Goal: Task Accomplishment & Management: Use online tool/utility

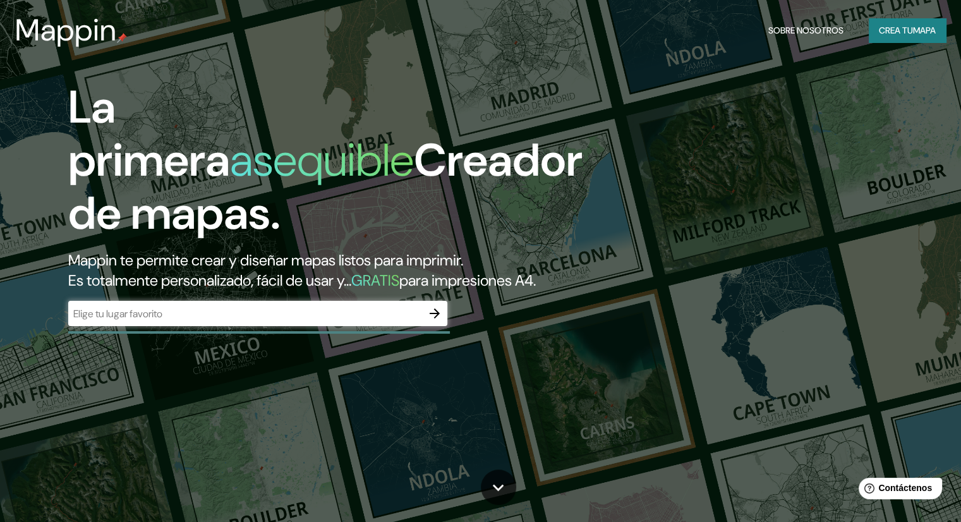
click at [288, 321] on input "text" at bounding box center [245, 314] width 354 height 15
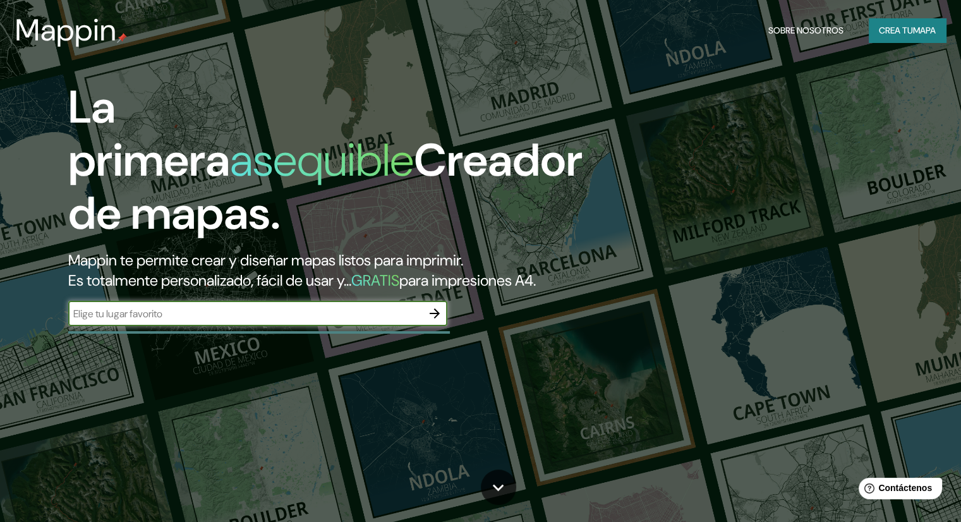
click at [268, 321] on input "text" at bounding box center [245, 314] width 354 height 15
type input "merida"
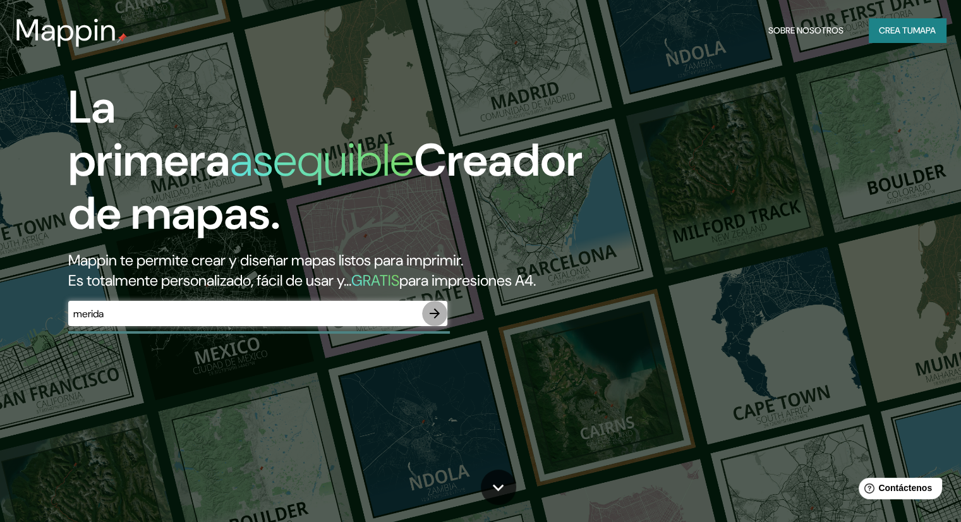
click at [430, 321] on icon "button" at bounding box center [434, 313] width 15 height 15
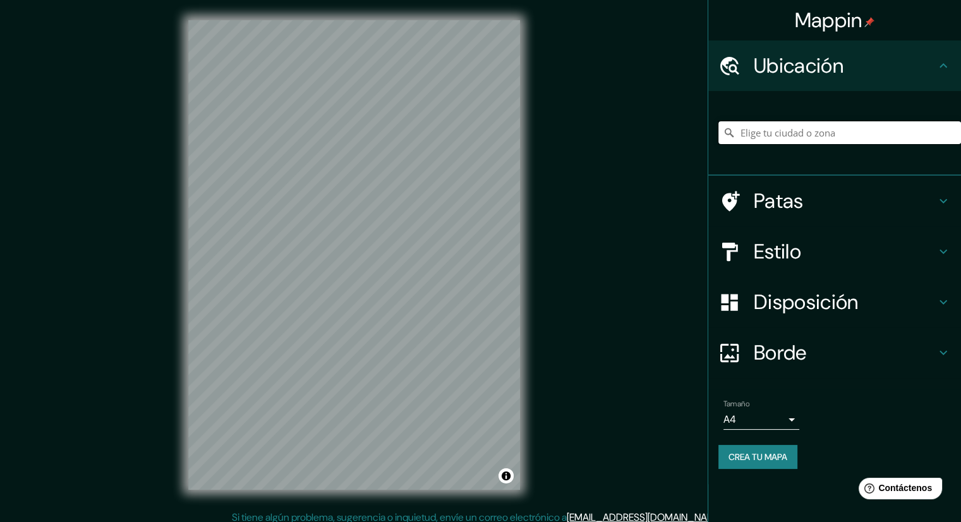
click at [773, 132] on input "Elige tu ciudad o zona" at bounding box center [840, 132] width 243 height 23
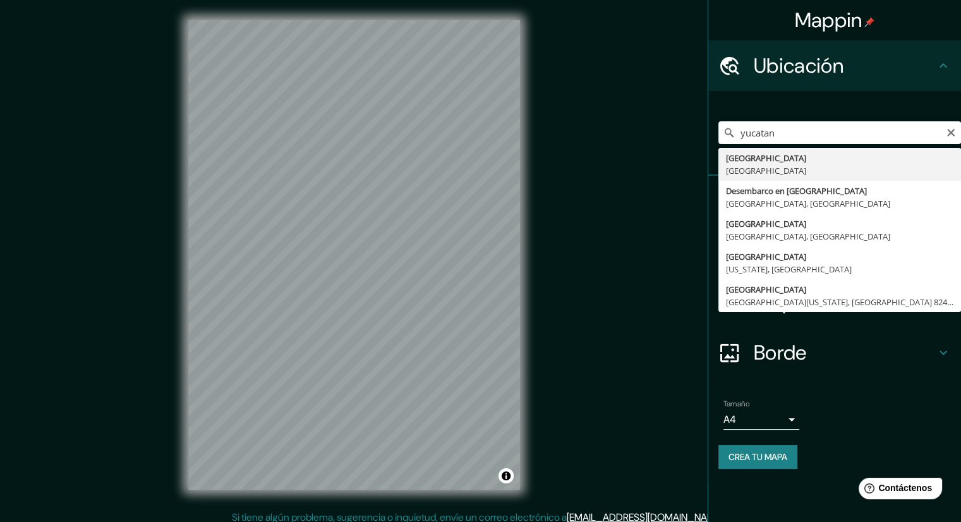
type input "[GEOGRAPHIC_DATA], [GEOGRAPHIC_DATA]"
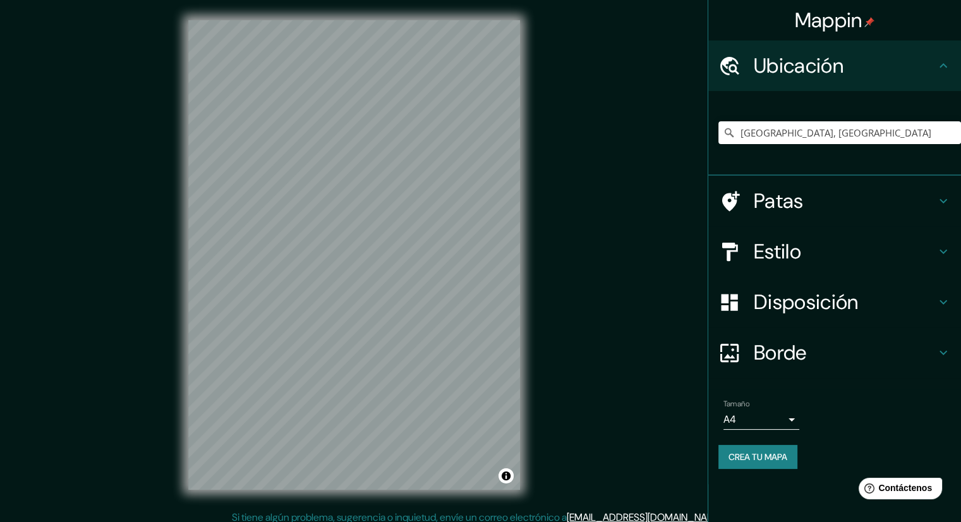
click at [781, 198] on font "Patas" at bounding box center [779, 201] width 50 height 27
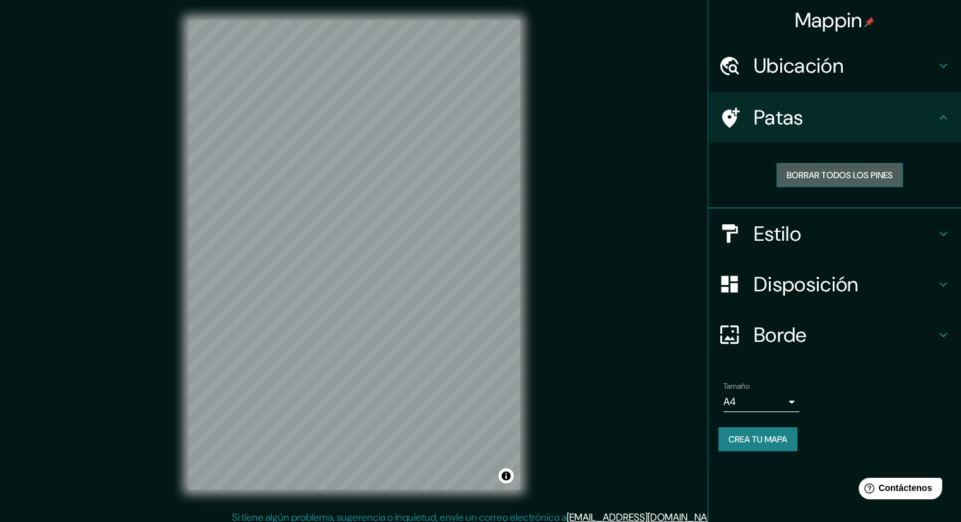
click at [824, 180] on font "Borrar todos los pines" at bounding box center [840, 174] width 106 height 11
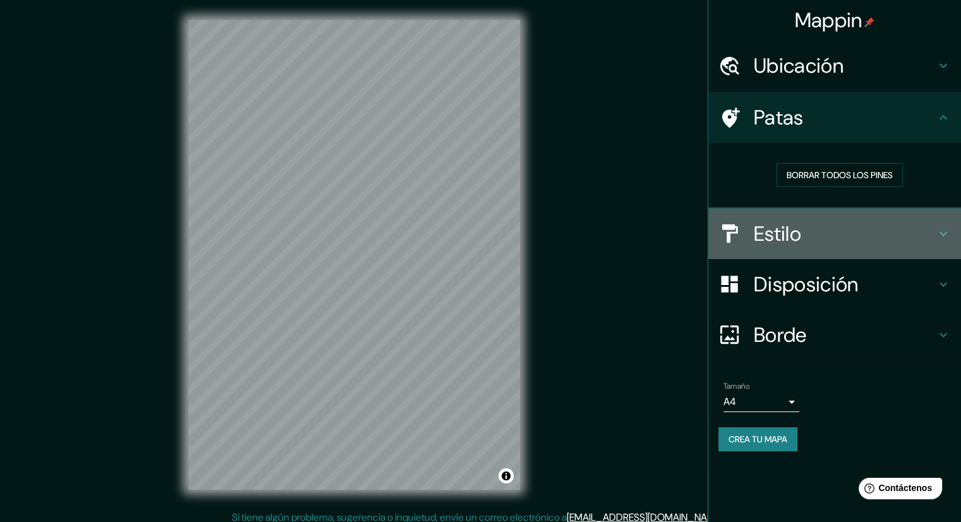
click at [792, 232] on font "Estilo" at bounding box center [777, 234] width 47 height 27
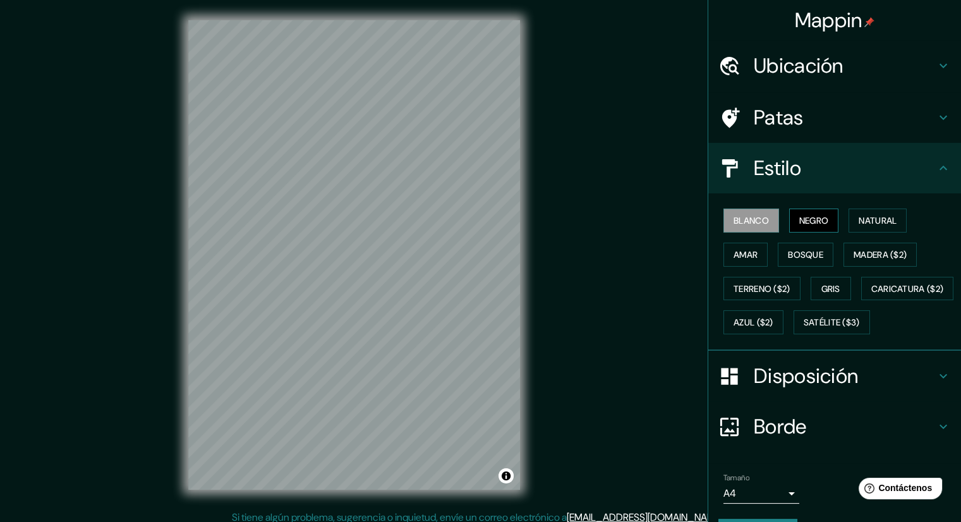
click at [816, 221] on font "Negro" at bounding box center [815, 220] width 30 height 11
click at [743, 217] on font "Blanco" at bounding box center [751, 220] width 35 height 11
click at [701, 252] on div "Mappin Ubicación [GEOGRAPHIC_DATA], [GEOGRAPHIC_DATA] Patas Estilo Blanco Negro…" at bounding box center [480, 265] width 961 height 530
click at [734, 249] on font "Amar" at bounding box center [746, 254] width 24 height 11
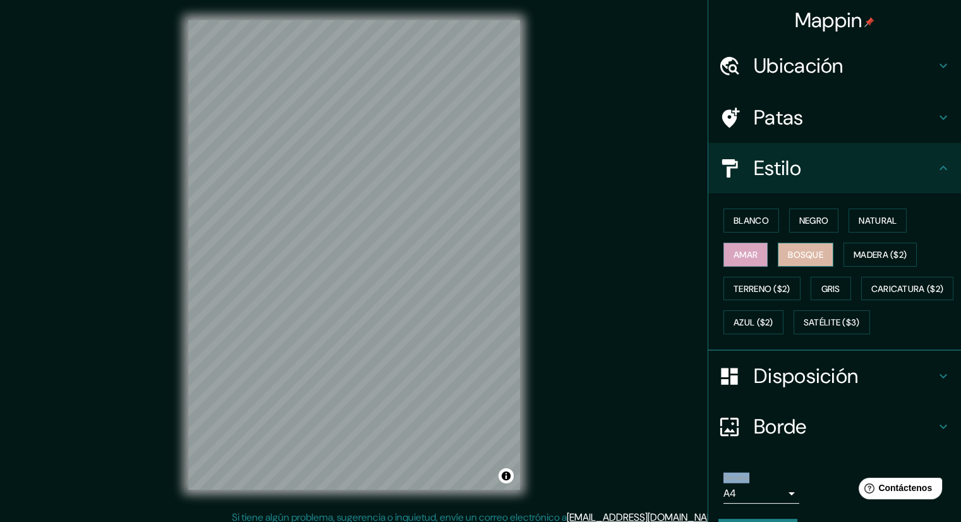
click at [806, 252] on font "Bosque" at bounding box center [805, 254] width 35 height 11
click at [868, 252] on font "Madera ($2)" at bounding box center [880, 254] width 53 height 11
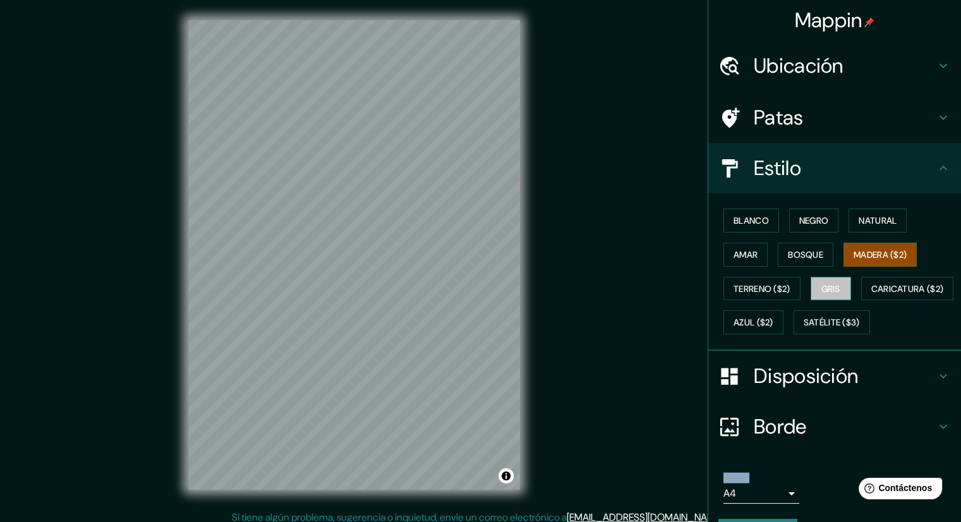
click at [829, 291] on font "Gris" at bounding box center [831, 288] width 19 height 11
click at [747, 290] on font "Terreno ($2)" at bounding box center [762, 288] width 57 height 11
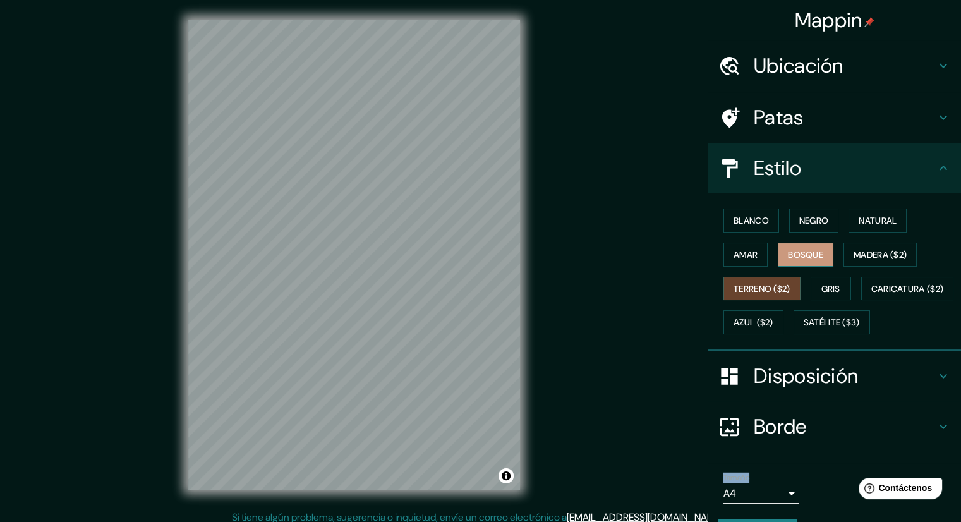
click at [778, 255] on button "Bosque" at bounding box center [806, 255] width 56 height 24
click at [827, 277] on button "Gris" at bounding box center [831, 289] width 40 height 24
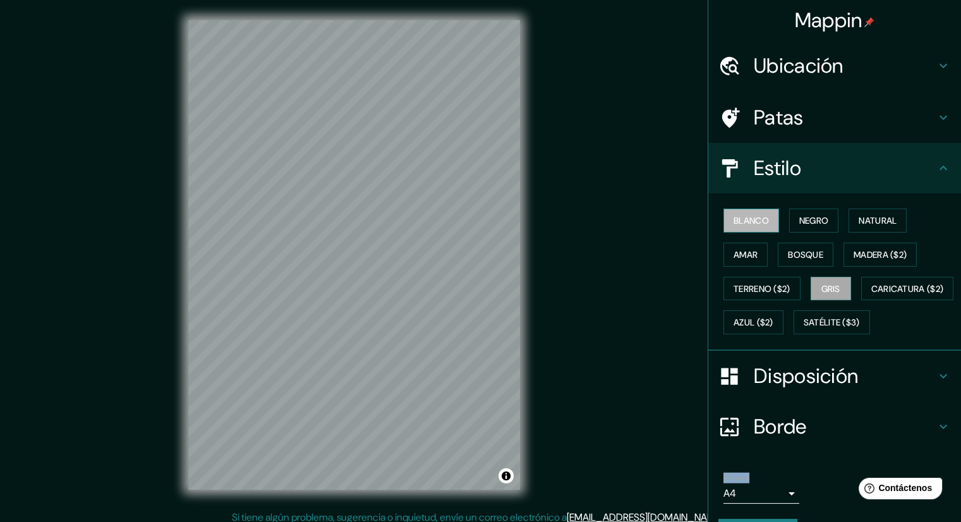
click at [746, 222] on font "Blanco" at bounding box center [751, 220] width 35 height 11
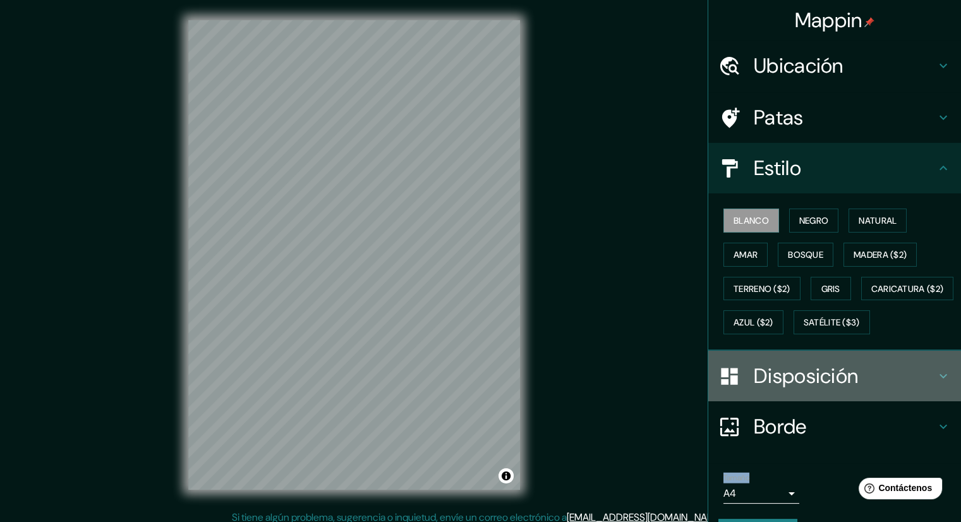
click at [779, 389] on font "Disposición" at bounding box center [806, 376] width 104 height 27
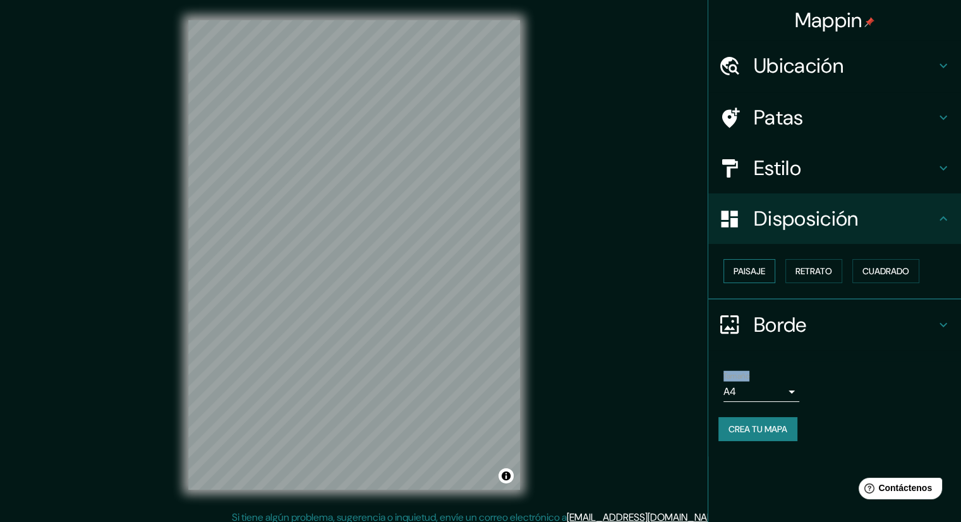
click at [763, 276] on font "Paisaje" at bounding box center [750, 271] width 32 height 16
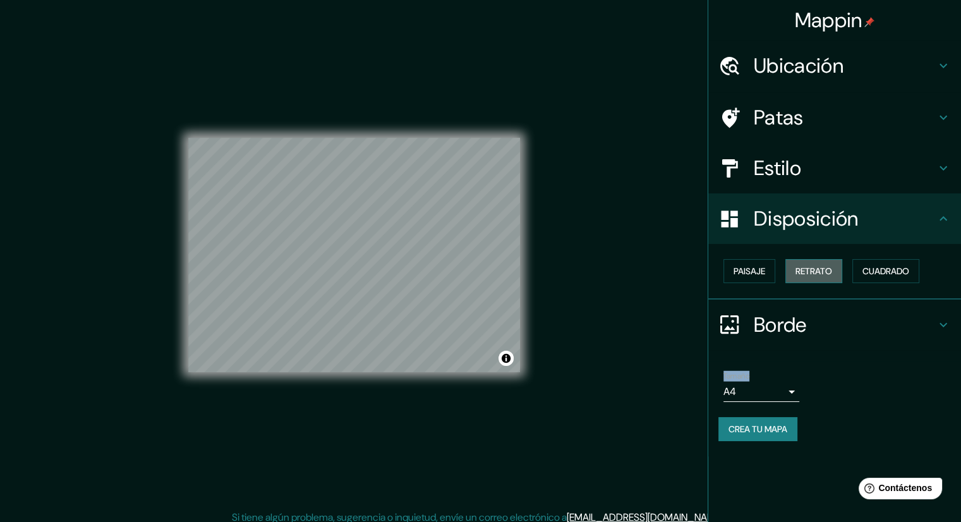
click at [834, 281] on button "Retrato" at bounding box center [814, 271] width 57 height 24
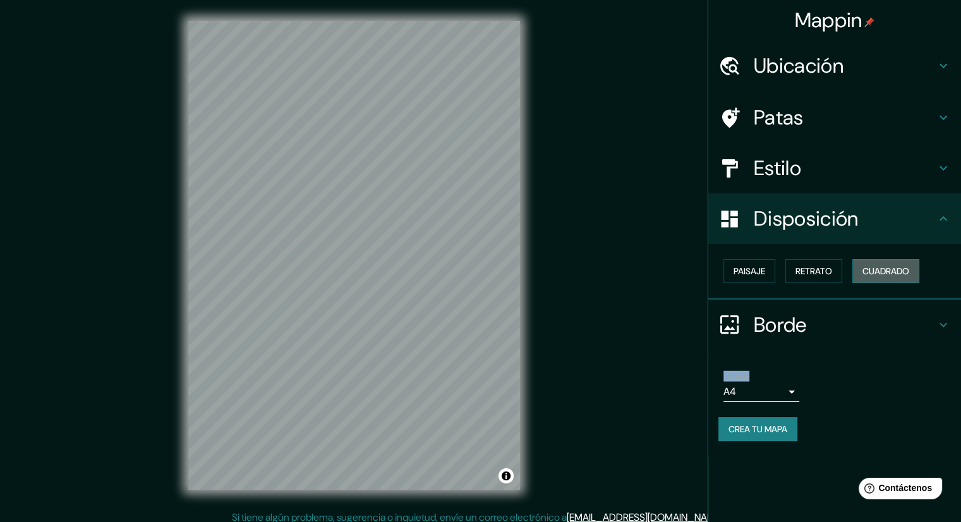
click at [877, 274] on font "Cuadrado" at bounding box center [886, 270] width 47 height 11
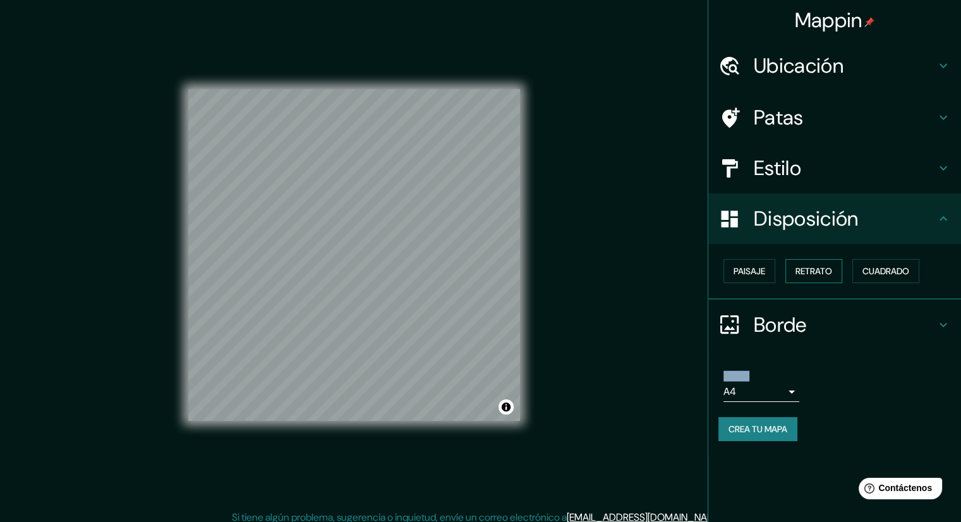
click at [836, 276] on button "Retrato" at bounding box center [814, 271] width 57 height 24
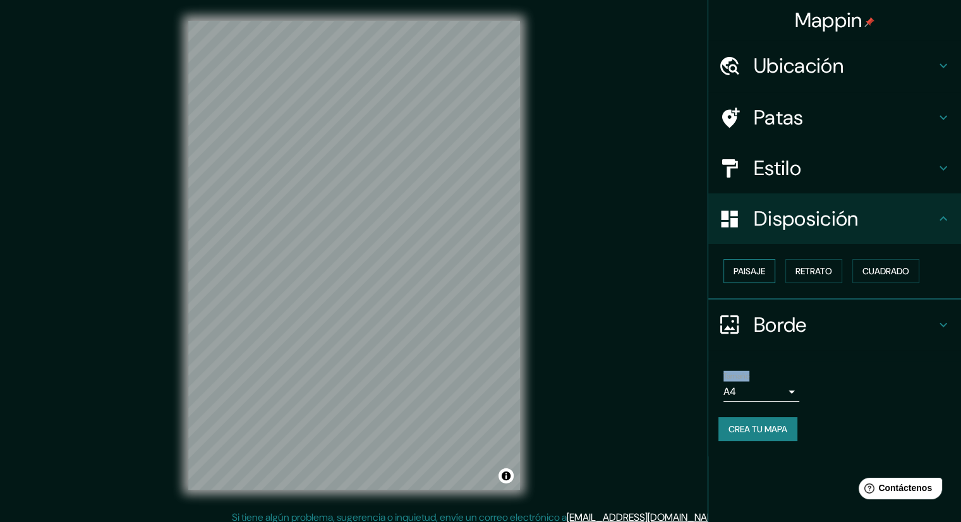
click at [770, 274] on button "Paisaje" at bounding box center [750, 271] width 52 height 24
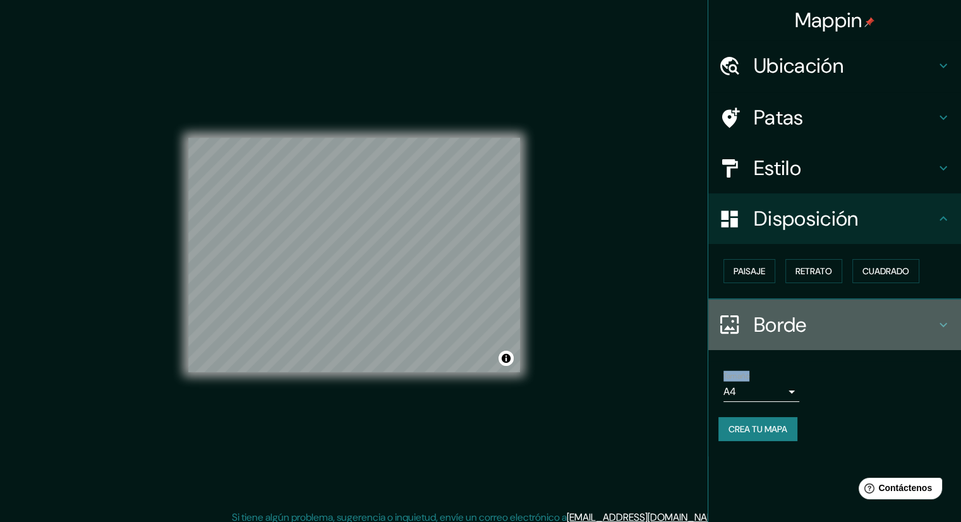
click at [805, 315] on font "Borde" at bounding box center [780, 325] width 53 height 27
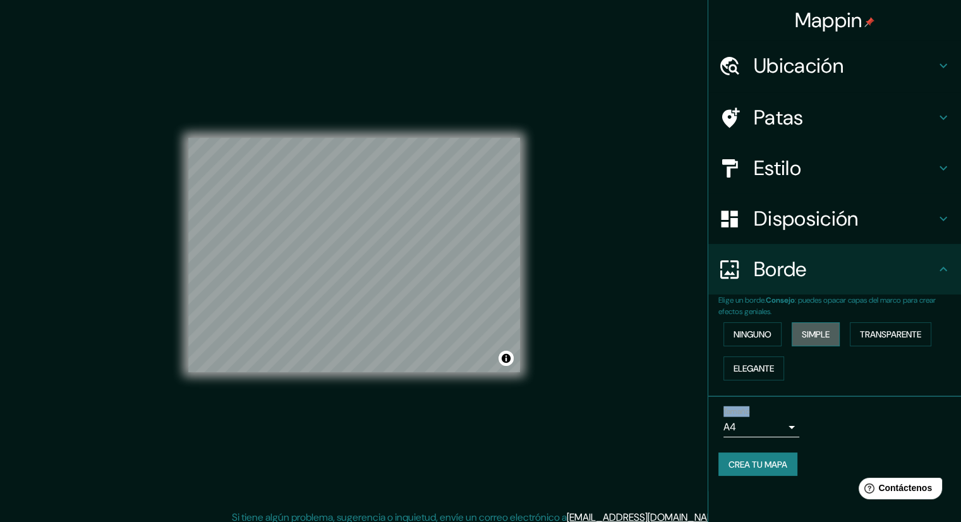
click at [806, 334] on font "Simple" at bounding box center [816, 334] width 28 height 11
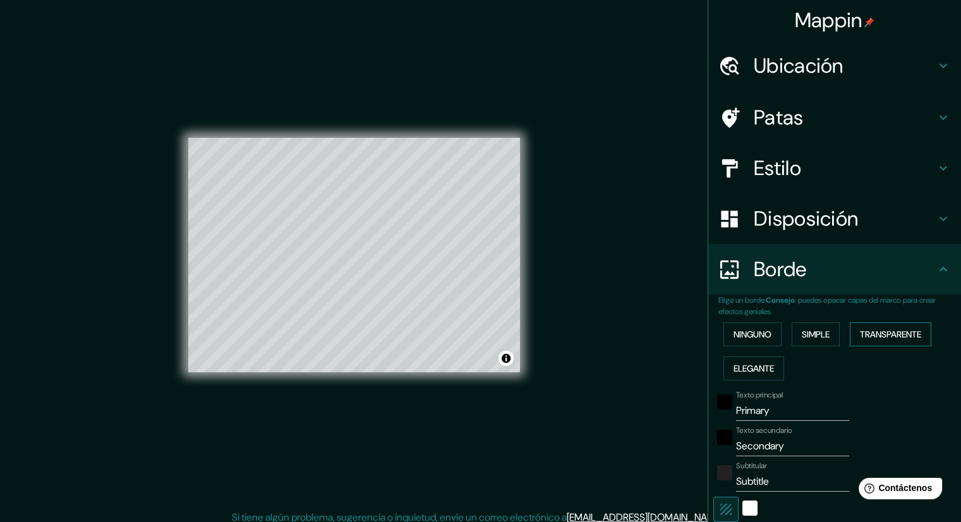
click at [870, 326] on font "Transparente" at bounding box center [890, 334] width 61 height 16
click at [736, 332] on font "Ninguno" at bounding box center [753, 334] width 38 height 11
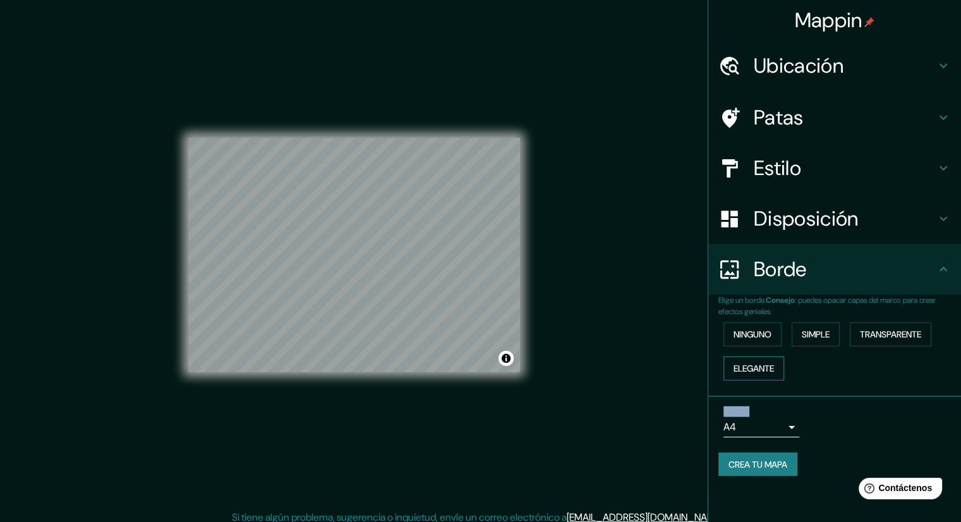
click at [736, 367] on font "Elegante" at bounding box center [754, 368] width 40 height 11
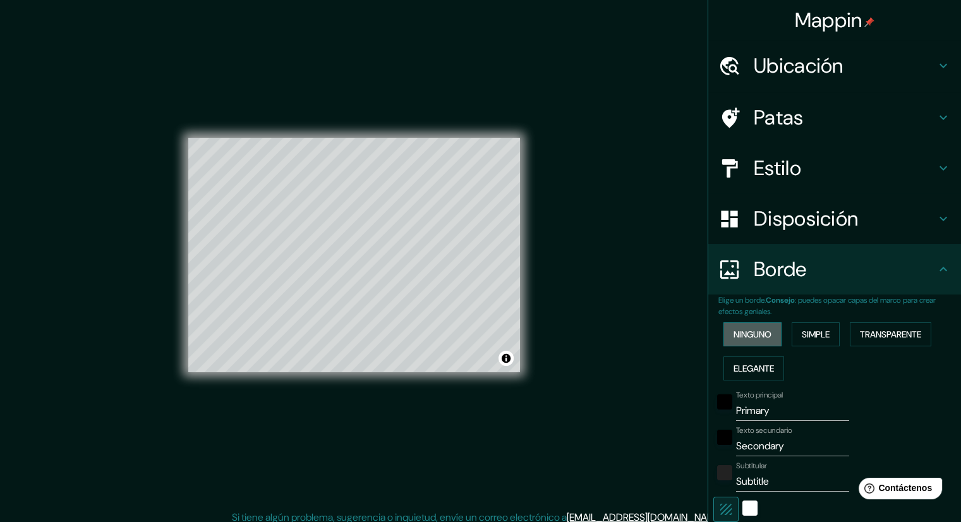
click at [748, 338] on font "Ninguno" at bounding box center [753, 334] width 38 height 11
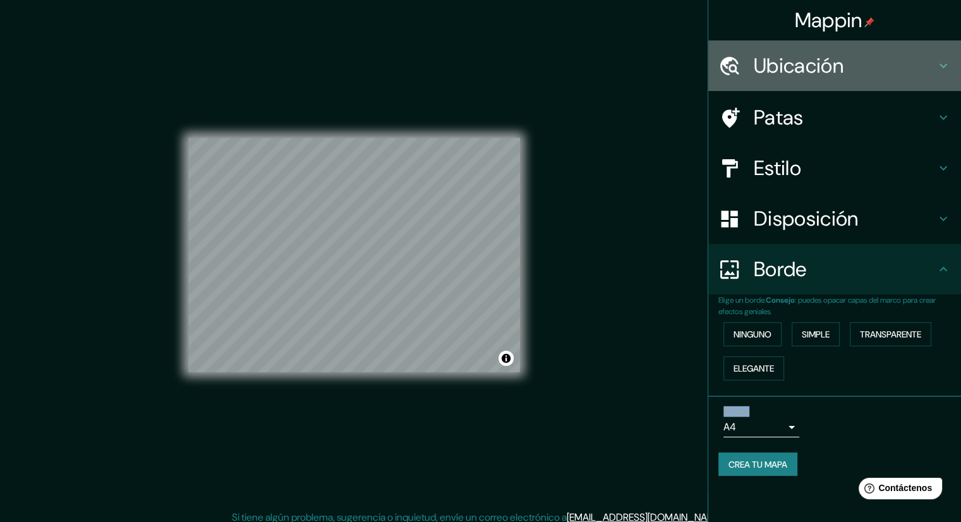
click at [831, 54] on font "Ubicación" at bounding box center [799, 65] width 90 height 27
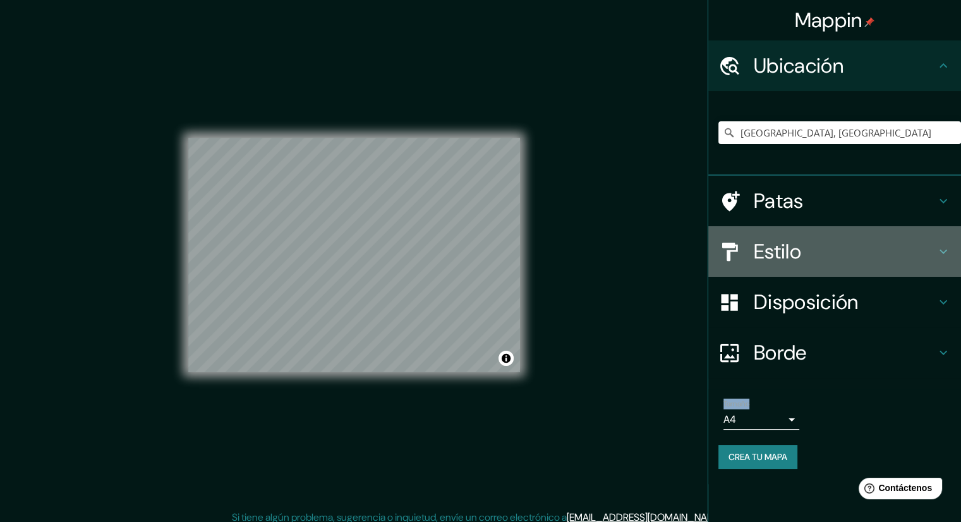
click at [784, 234] on div "Estilo" at bounding box center [835, 251] width 253 height 51
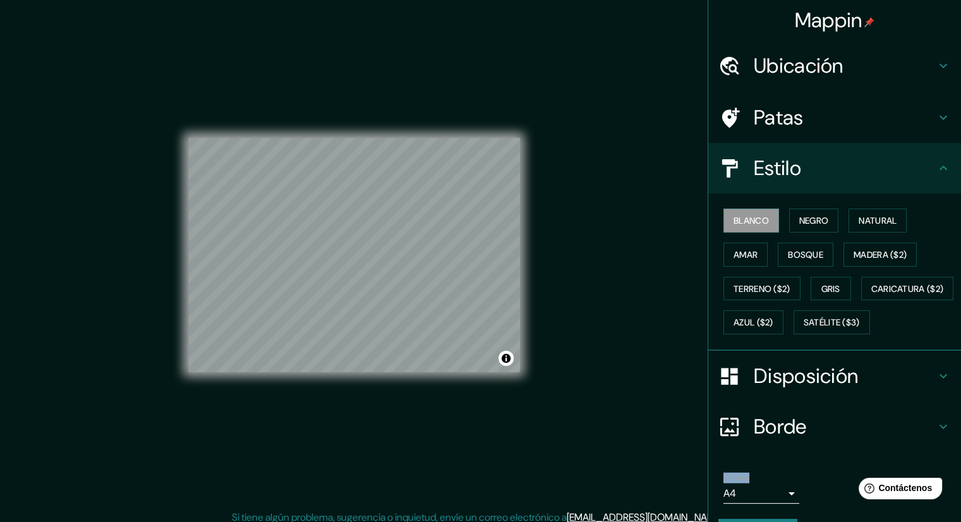
click at [624, 258] on div "Mappin Ubicación [GEOGRAPHIC_DATA], [GEOGRAPHIC_DATA] Patas Estilo Blanco Negro…" at bounding box center [480, 265] width 961 height 530
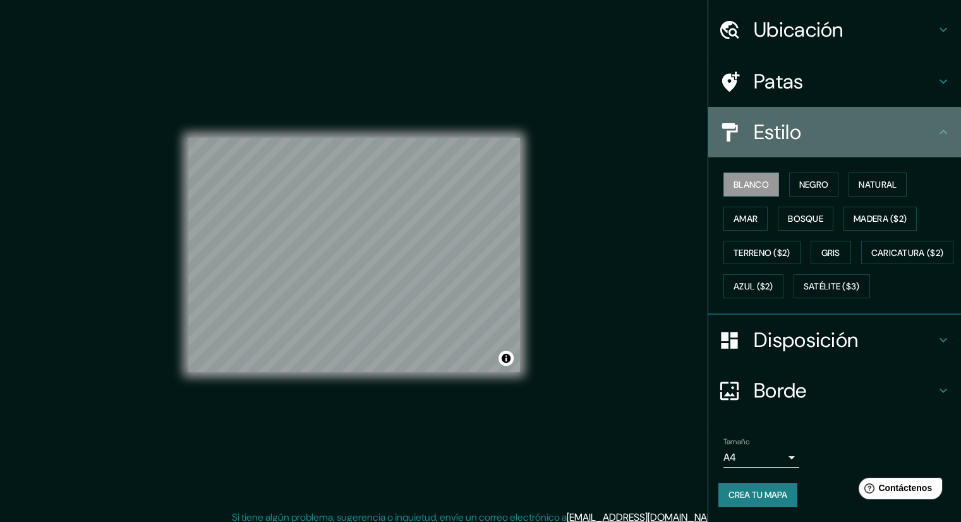
click at [884, 115] on div "Estilo" at bounding box center [835, 132] width 253 height 51
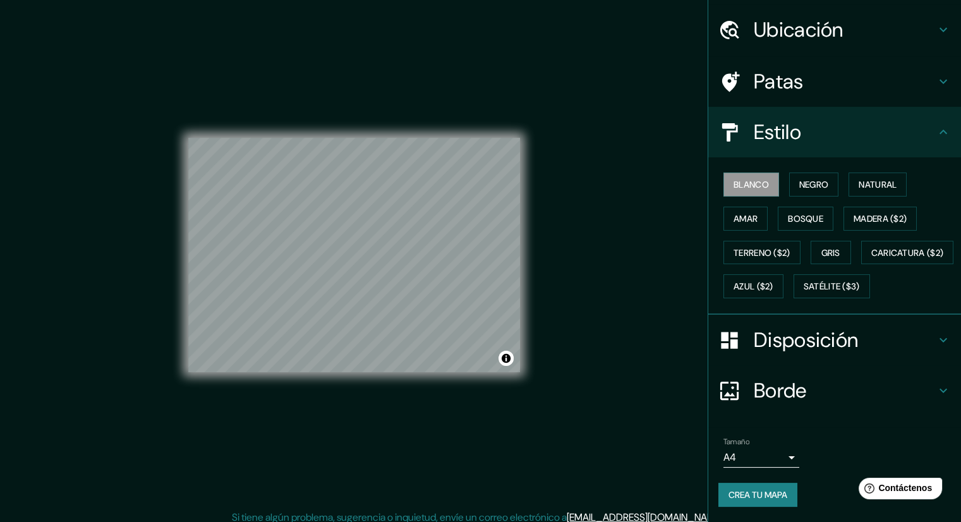
click at [933, 110] on div "Estilo" at bounding box center [835, 132] width 253 height 51
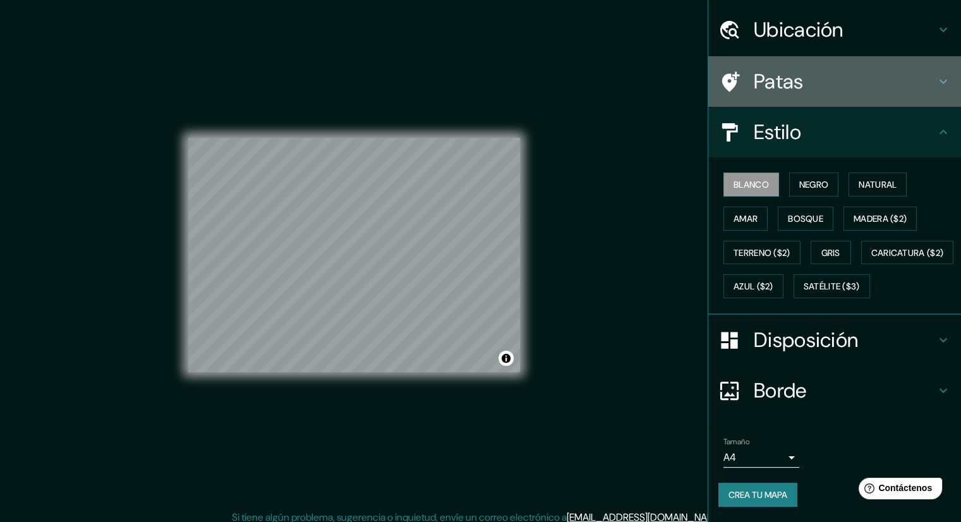
click at [940, 74] on icon at bounding box center [943, 81] width 15 height 15
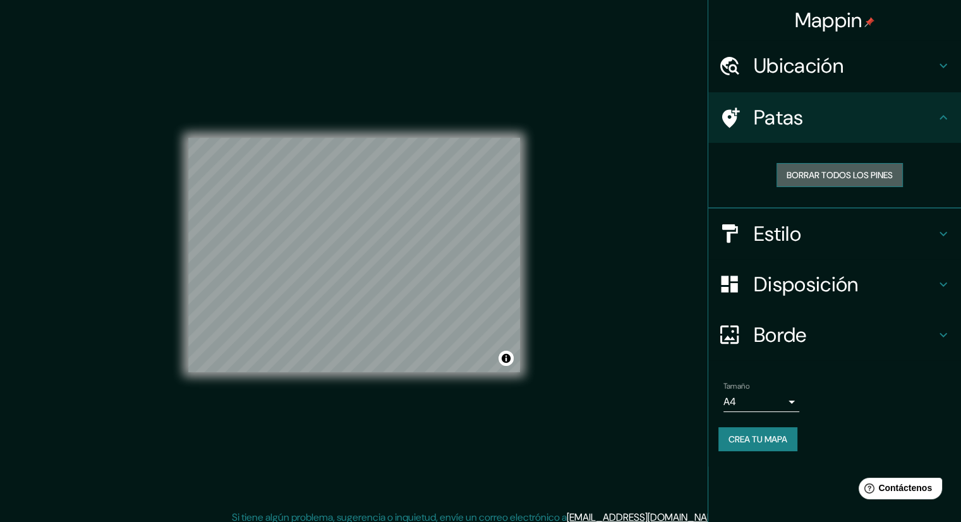
click at [866, 176] on font "Borrar todos los pines" at bounding box center [840, 174] width 106 height 11
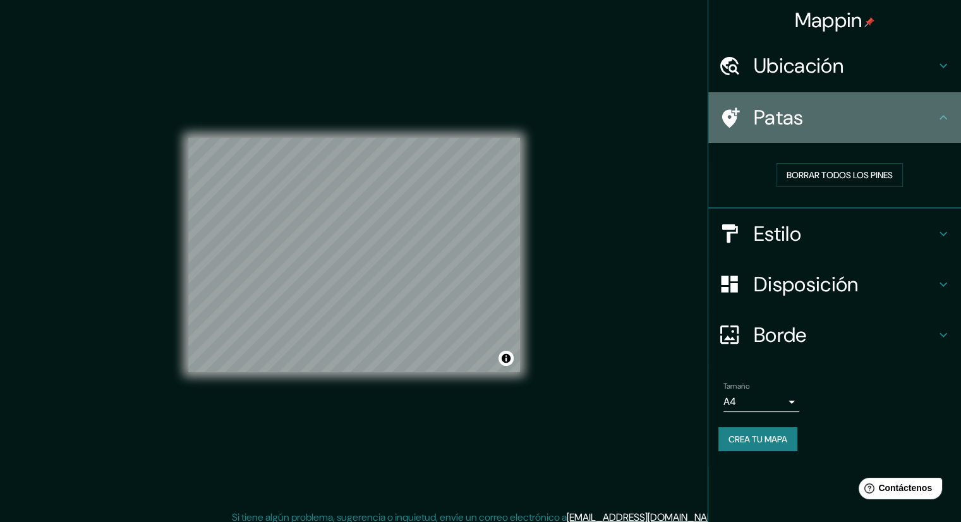
click at [928, 116] on h4 "Patas" at bounding box center [845, 117] width 182 height 25
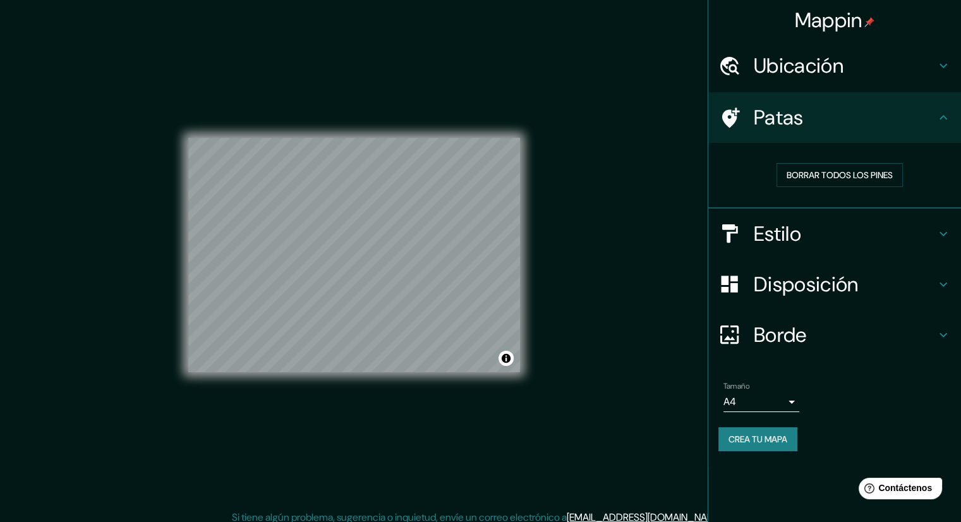
click at [916, 287] on h4 "Disposición" at bounding box center [845, 284] width 182 height 25
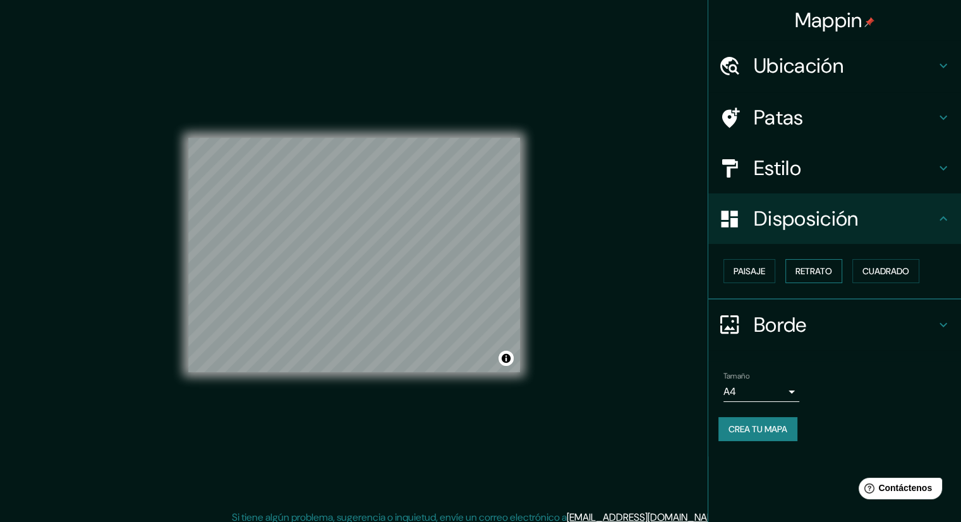
click at [829, 270] on font "Retrato" at bounding box center [814, 270] width 37 height 11
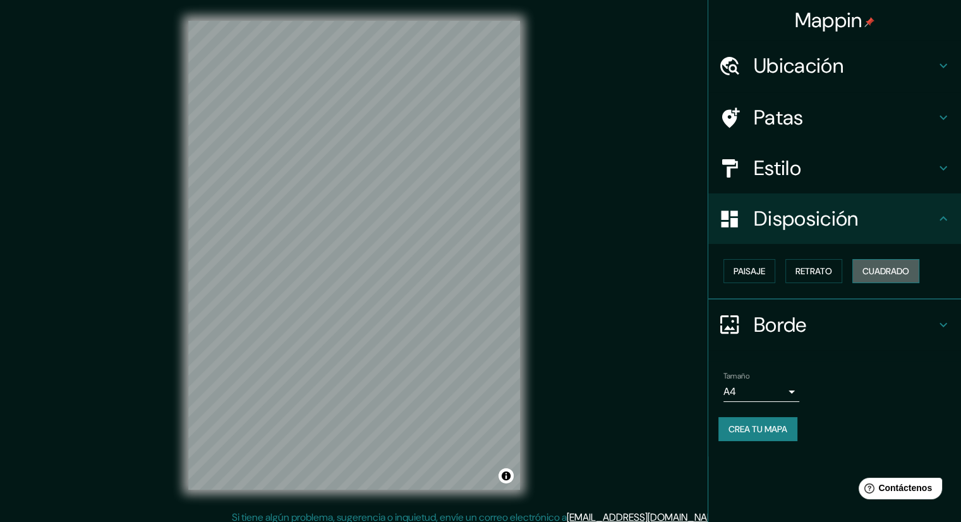
click at [872, 277] on font "Cuadrado" at bounding box center [886, 271] width 47 height 16
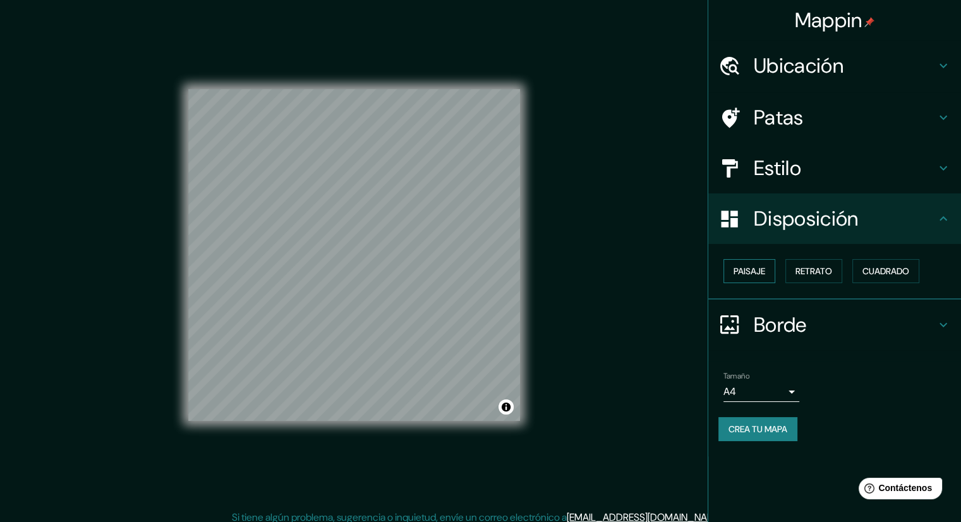
click at [756, 274] on font "Paisaje" at bounding box center [750, 270] width 32 height 11
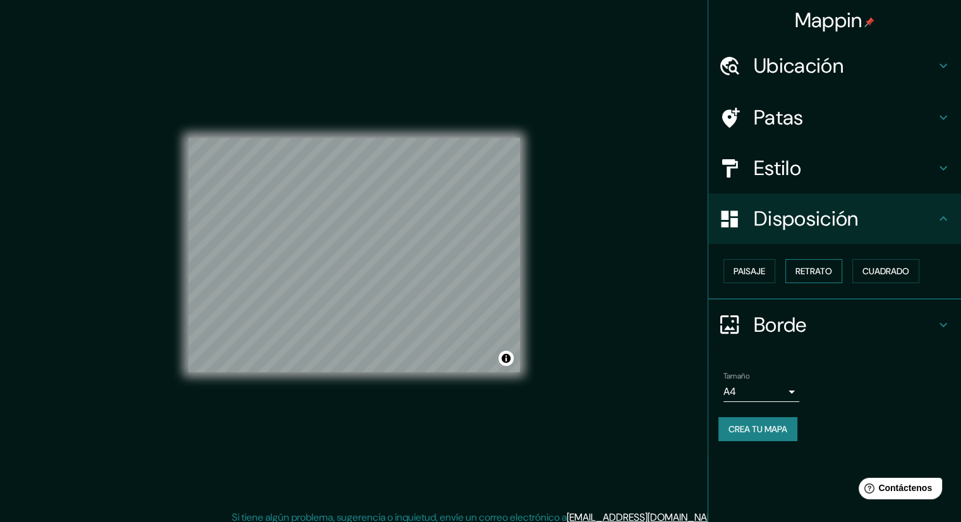
click at [801, 272] on font "Retrato" at bounding box center [814, 270] width 37 height 11
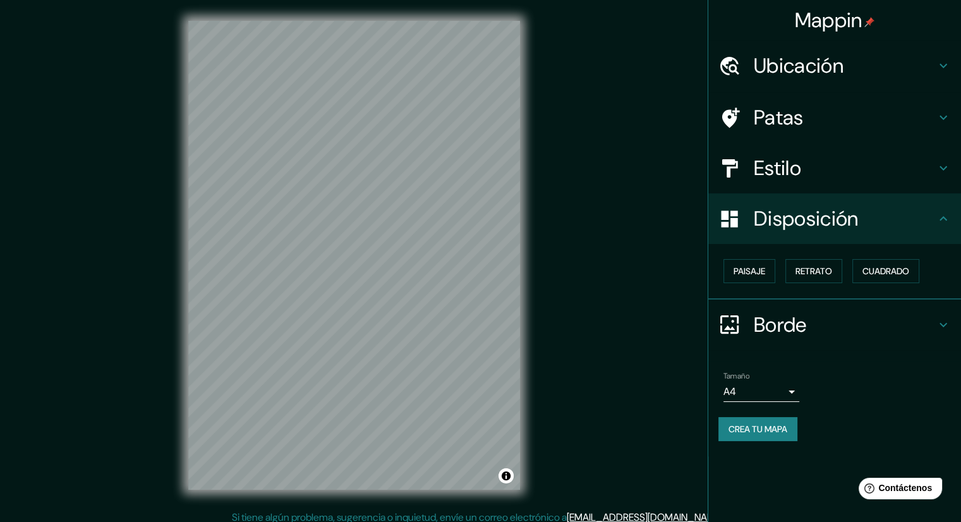
click at [879, 325] on h4 "Borde" at bounding box center [845, 324] width 182 height 25
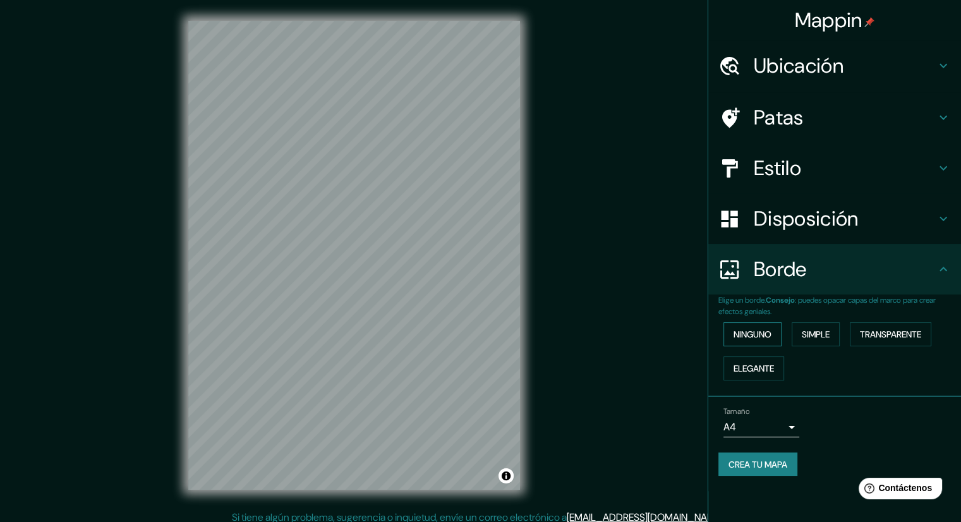
click at [776, 339] on button "Ninguno" at bounding box center [753, 334] width 58 height 24
click at [827, 332] on font "Simple" at bounding box center [816, 334] width 28 height 11
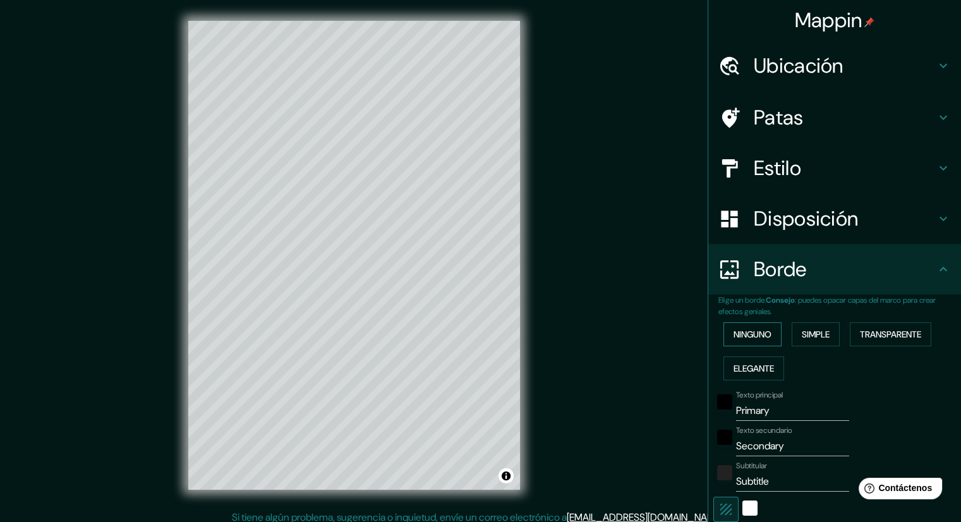
click at [752, 341] on font "Ninguno" at bounding box center [753, 334] width 38 height 16
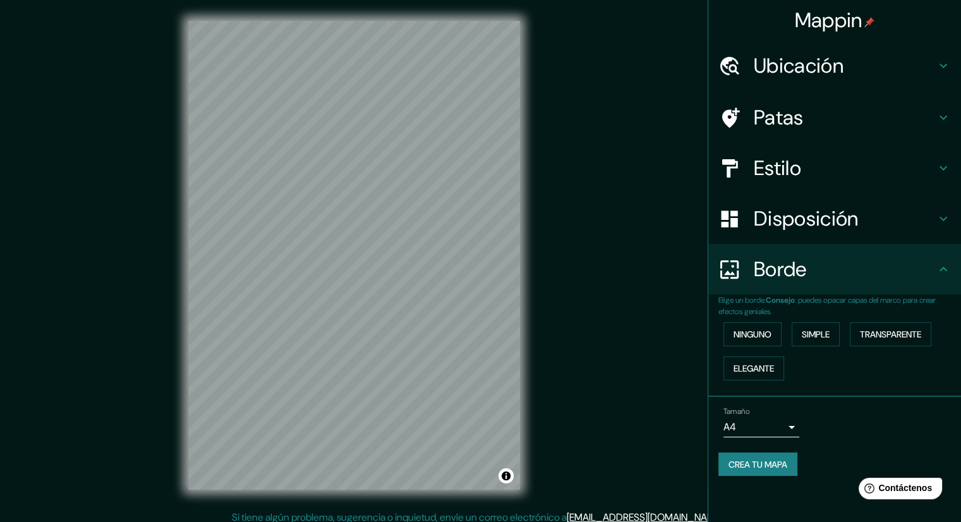
scroll to position [8, 0]
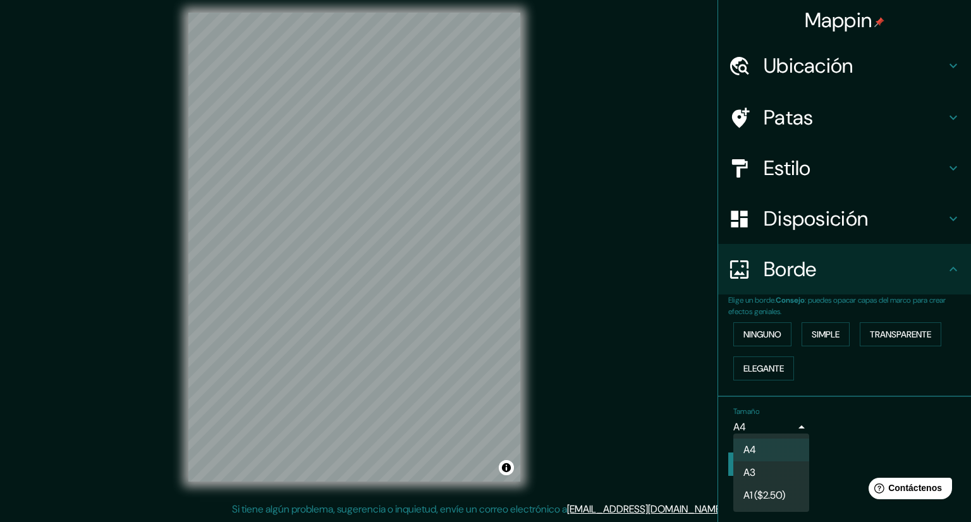
click at [788, 424] on body "Mappin Ubicación [GEOGRAPHIC_DATA], [GEOGRAPHIC_DATA] Patas Estilo Disposición …" at bounding box center [485, 253] width 971 height 522
click at [853, 417] on div at bounding box center [485, 261] width 971 height 522
